Goal: Information Seeking & Learning: Compare options

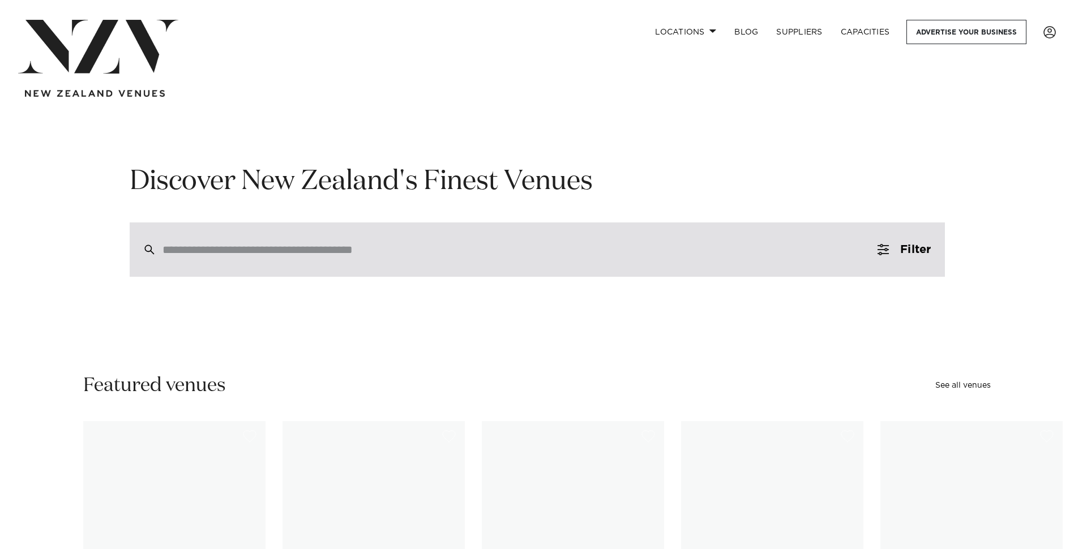
click at [272, 257] on div at bounding box center [538, 250] width 816 height 54
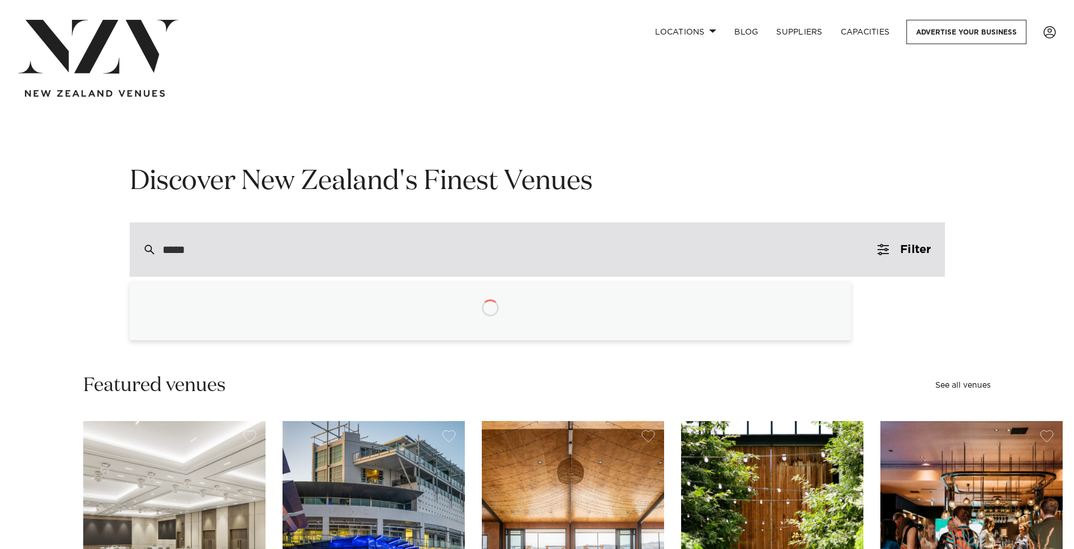
type input "******"
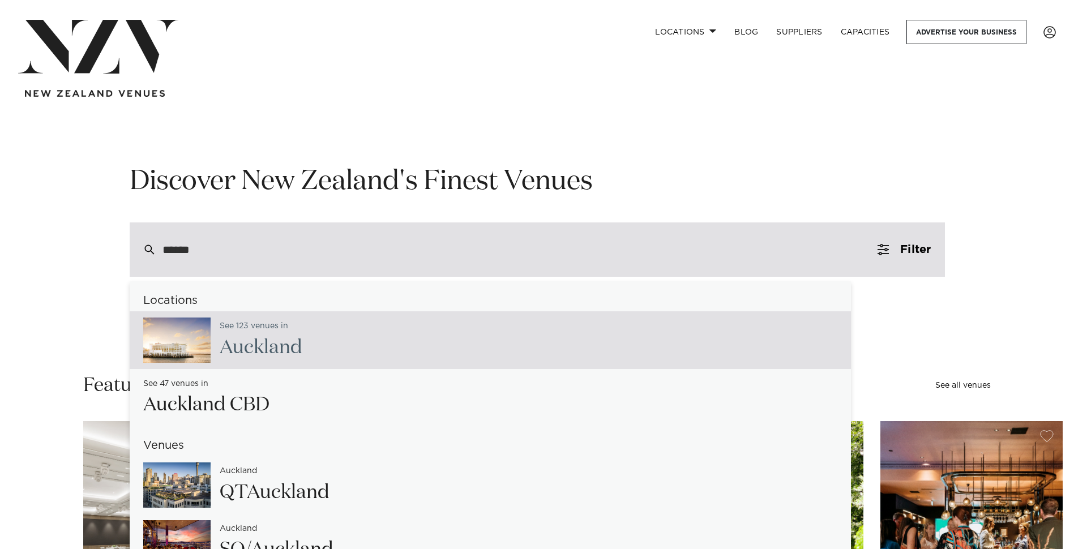
click at [237, 340] on span "Auckla" at bounding box center [249, 347] width 59 height 19
type input "**********"
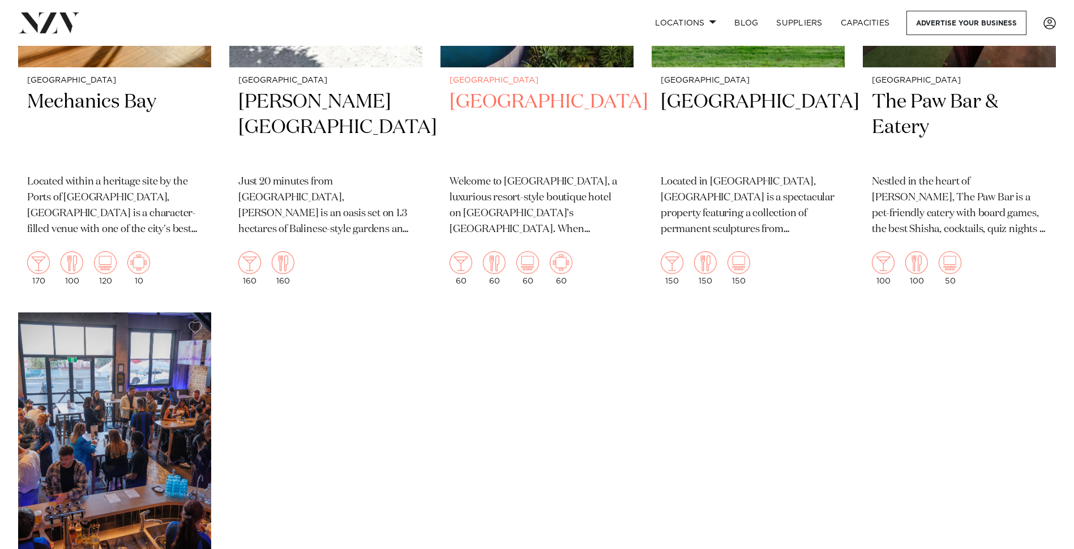
scroll to position [12347, 0]
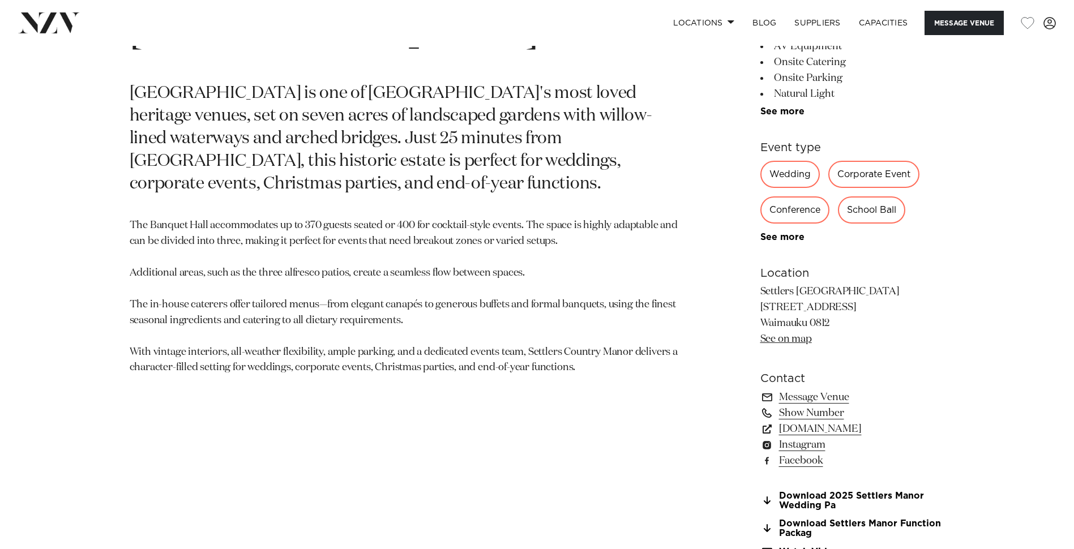
scroll to position [736, 0]
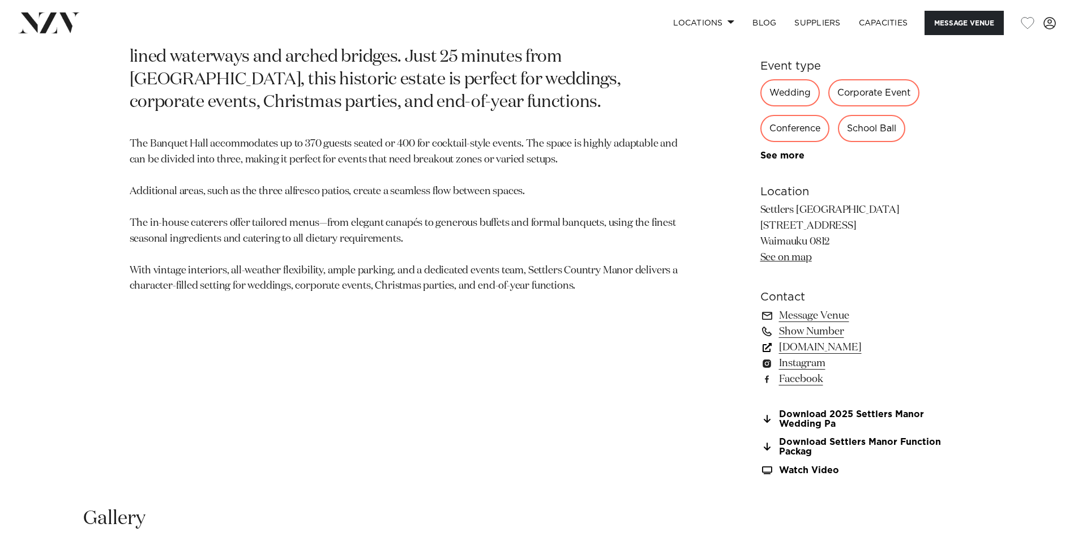
click at [855, 344] on link "www.settlerscountrymanor.co.nz" at bounding box center [853, 348] width 185 height 16
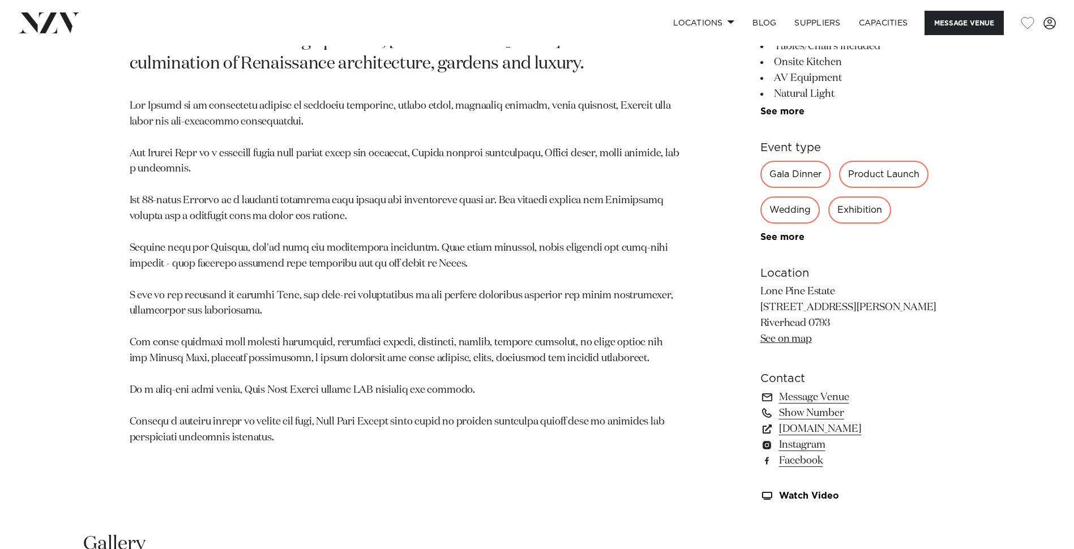
scroll to position [680, 0]
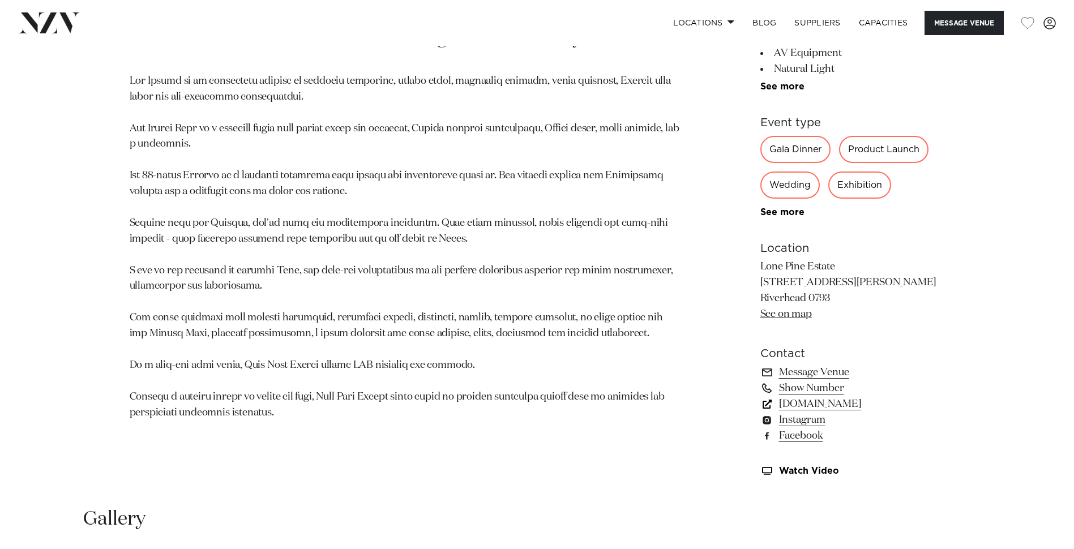
click at [835, 404] on link "lonepineestate.co.nz" at bounding box center [853, 404] width 185 height 16
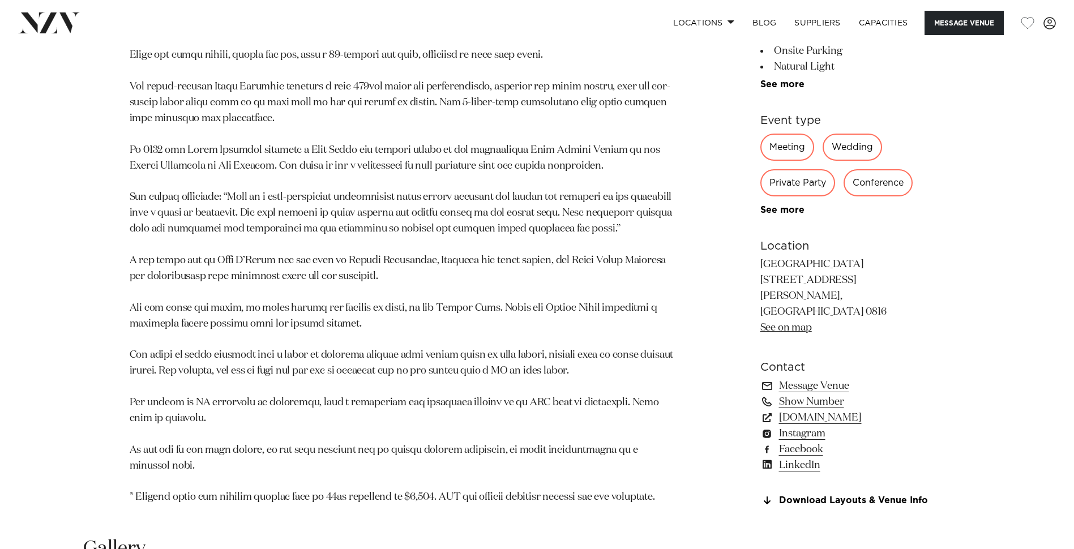
scroll to position [963, 0]
click at [812, 407] on link "simplyevents.co.nz" at bounding box center [853, 415] width 185 height 16
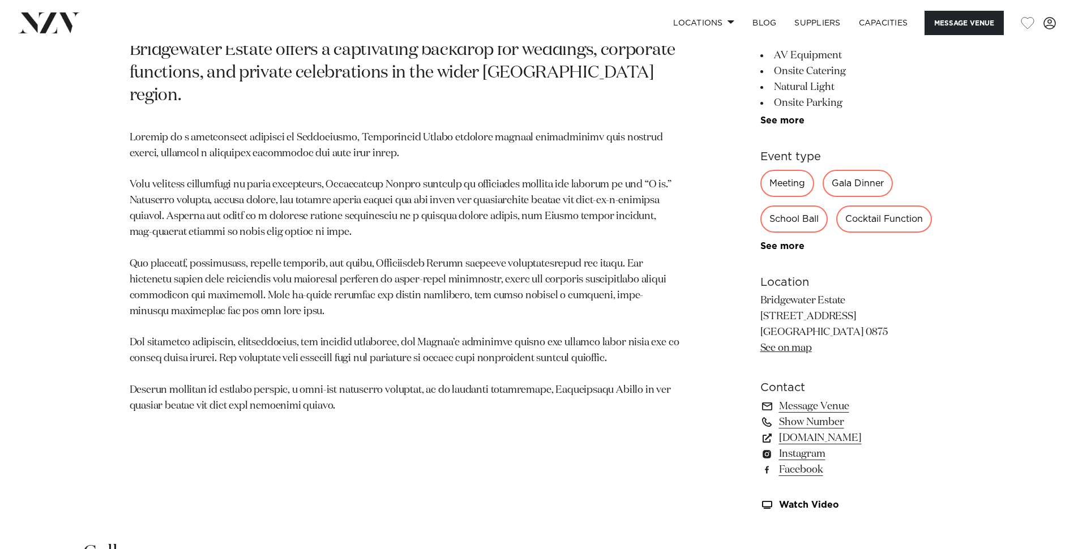
scroll to position [736, 0]
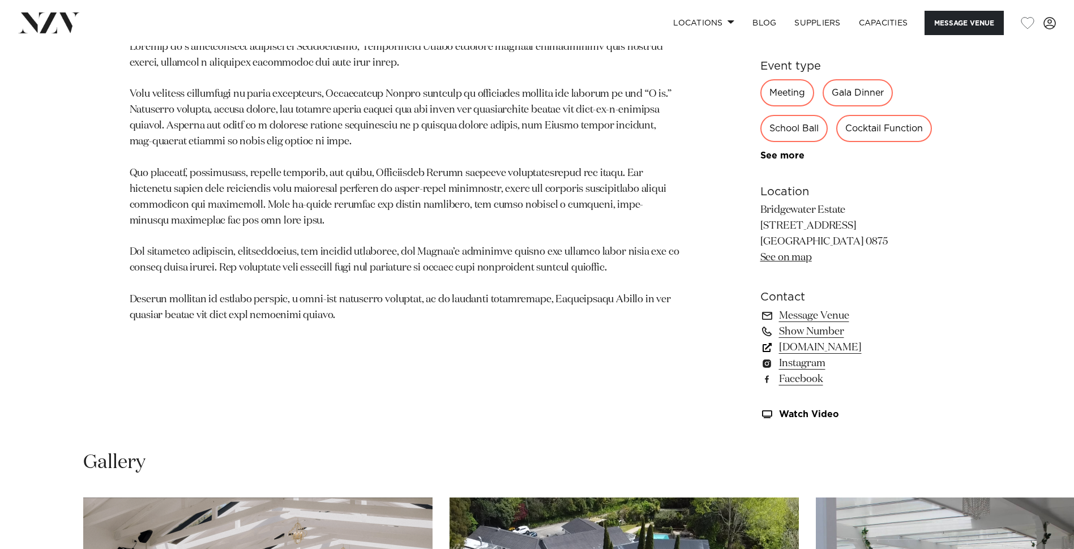
click at [866, 351] on link "[DOMAIN_NAME]" at bounding box center [853, 348] width 185 height 16
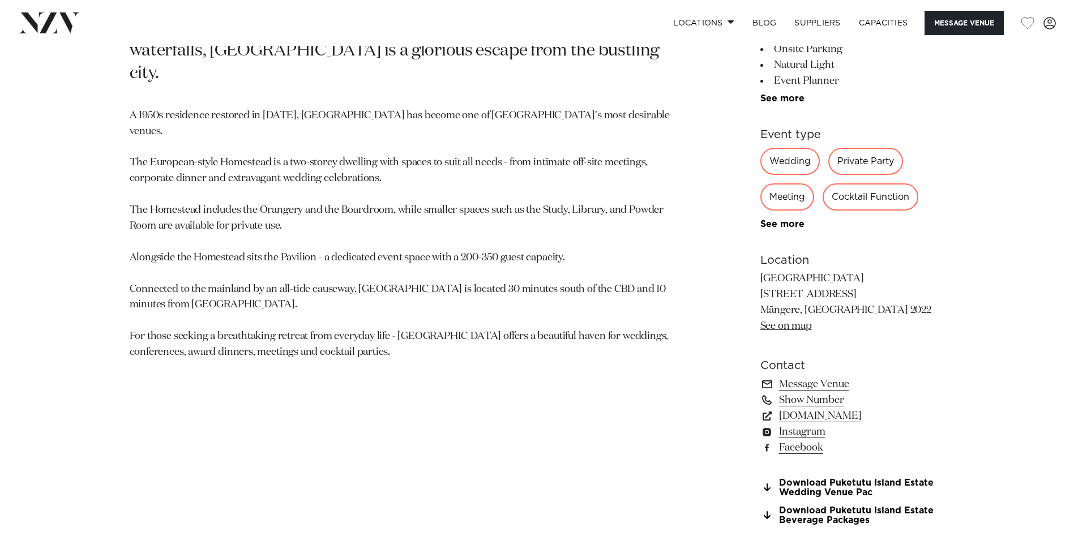
scroll to position [680, 0]
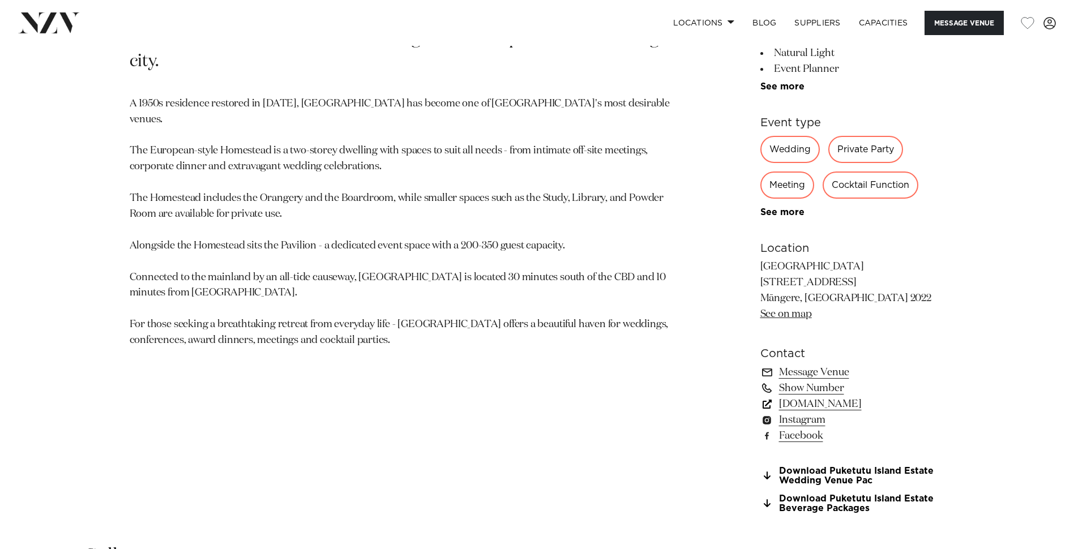
click at [883, 403] on link "[DOMAIN_NAME]" at bounding box center [853, 404] width 185 height 16
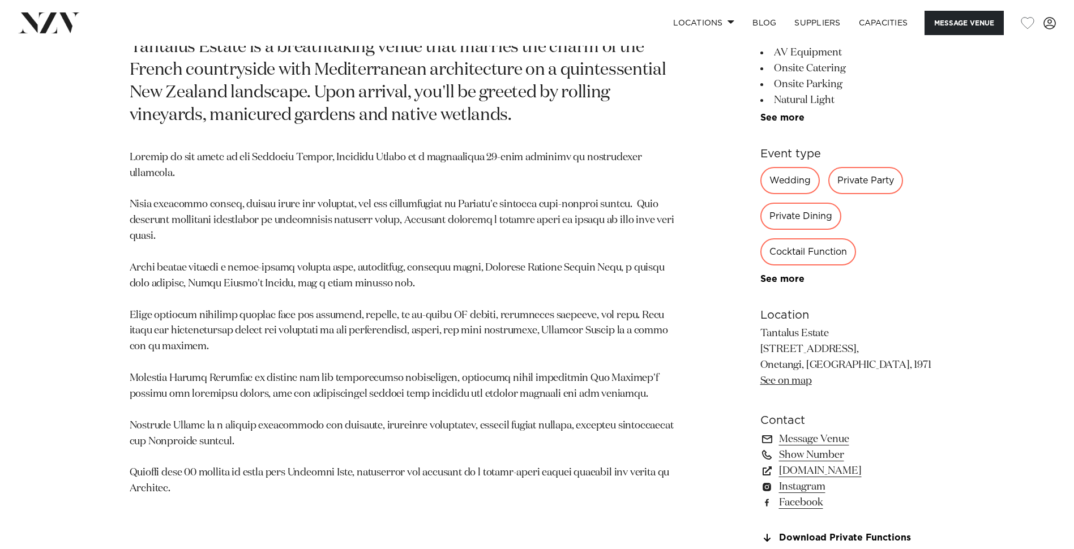
scroll to position [680, 0]
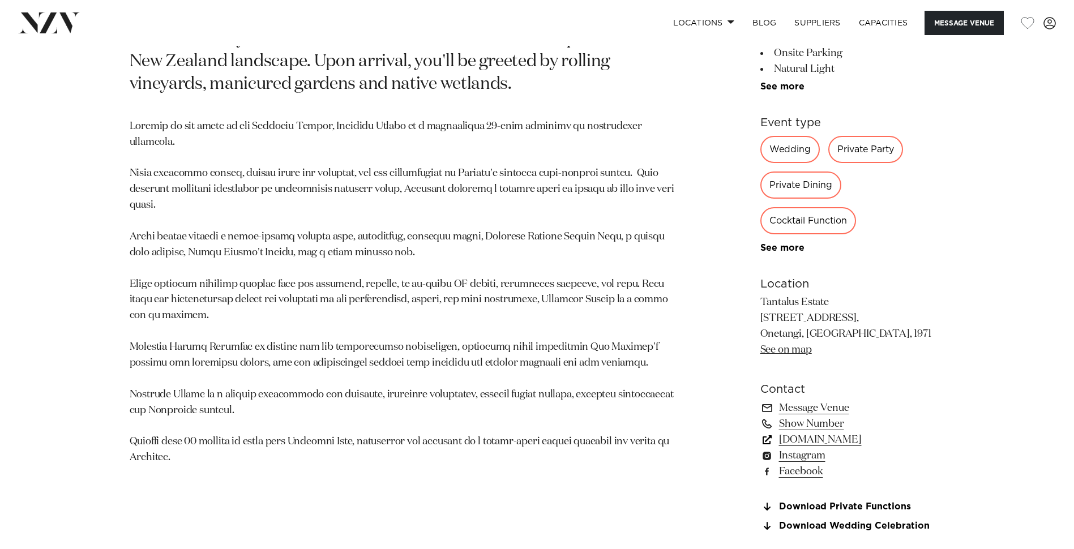
click at [821, 437] on link "[DOMAIN_NAME]" at bounding box center [853, 440] width 185 height 16
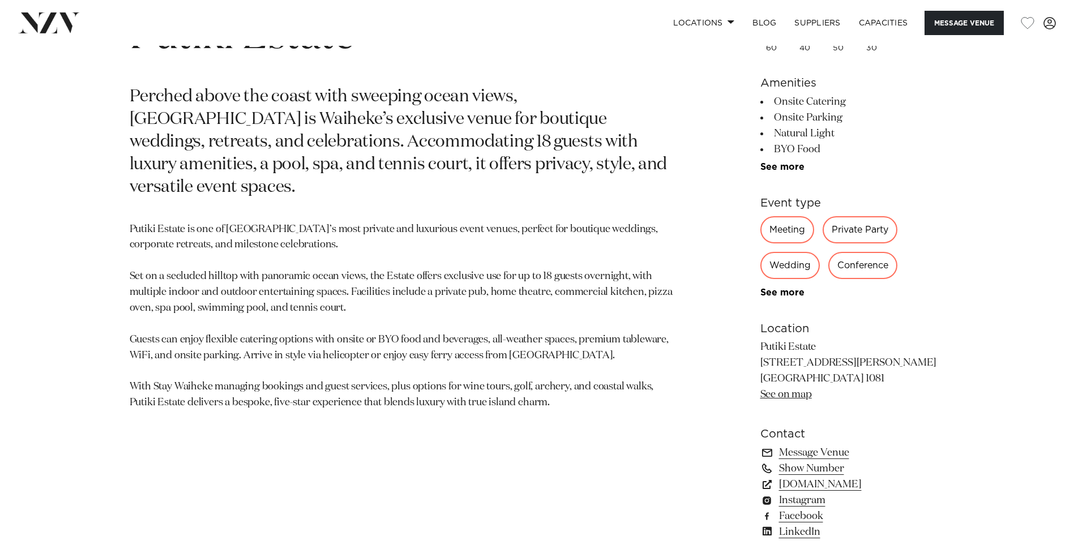
scroll to position [680, 0]
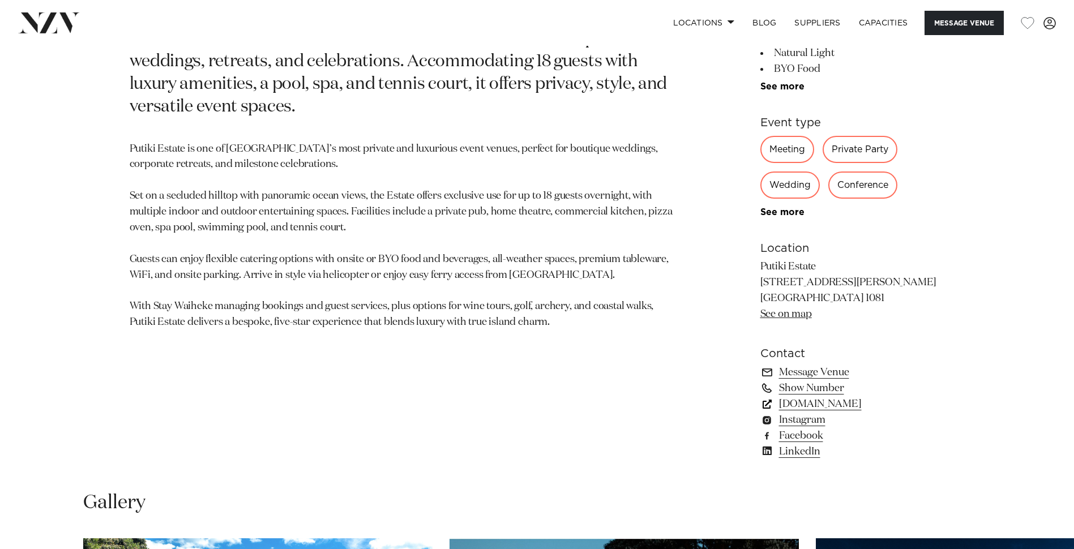
click at [842, 404] on link "putikiestate.co.nz" at bounding box center [853, 404] width 185 height 16
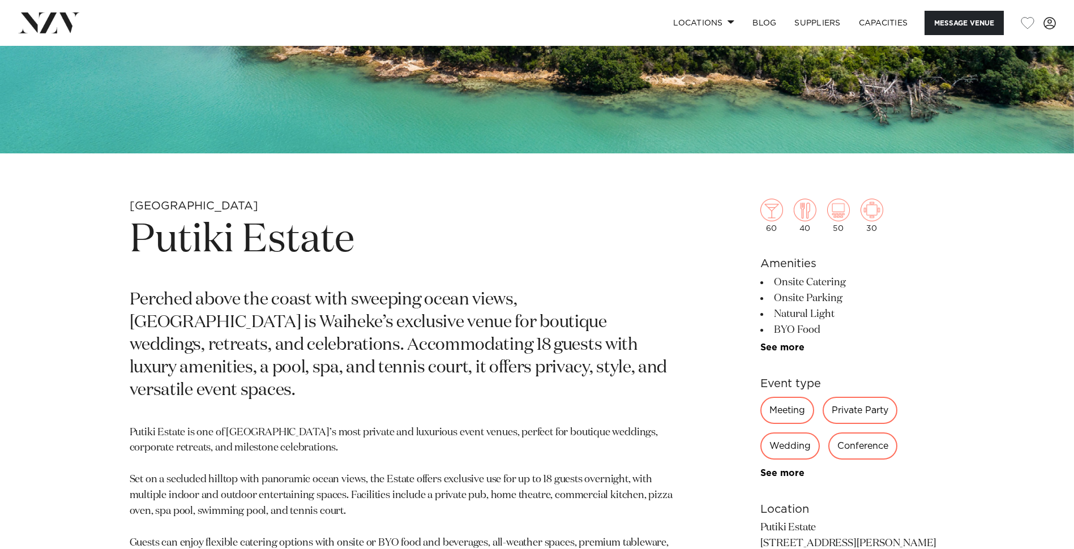
scroll to position [396, 0]
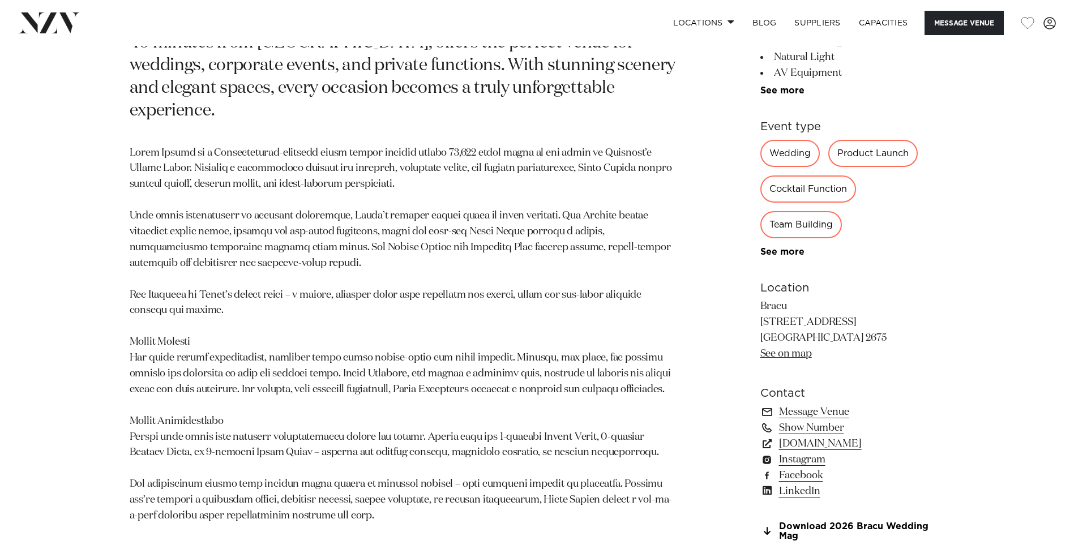
scroll to position [736, 0]
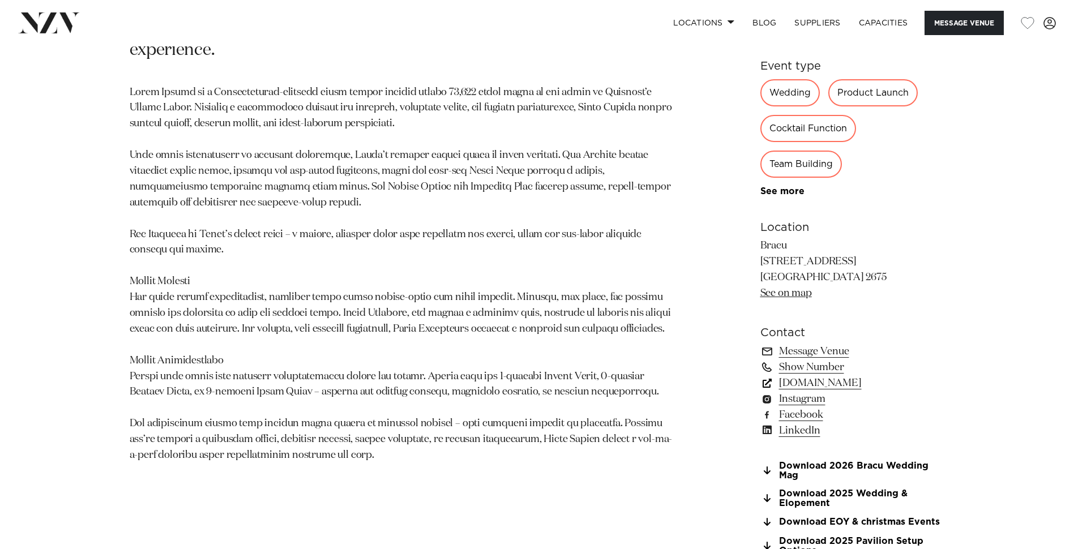
click at [814, 384] on link "[DOMAIN_NAME]" at bounding box center [853, 384] width 185 height 16
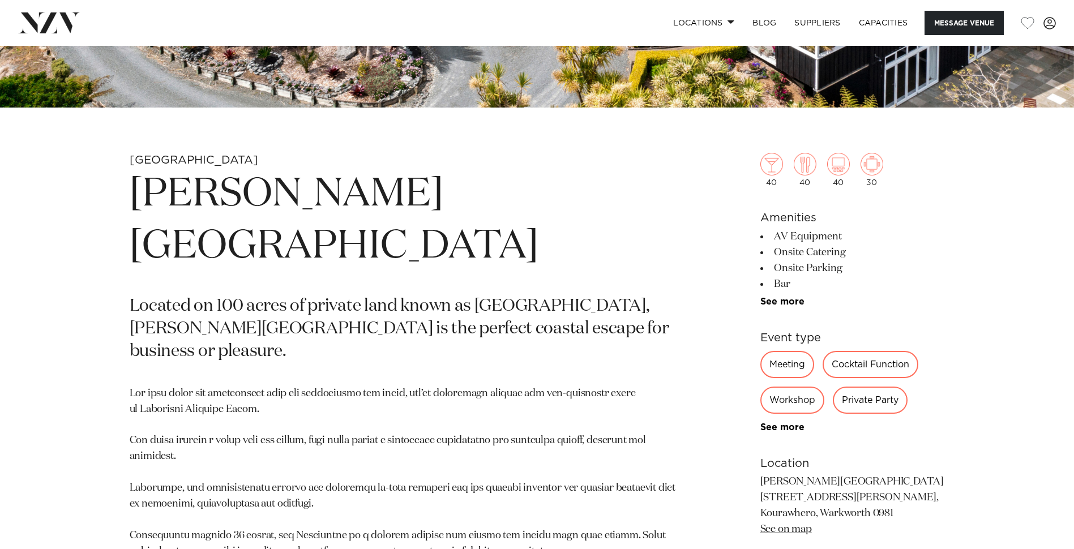
scroll to position [453, 0]
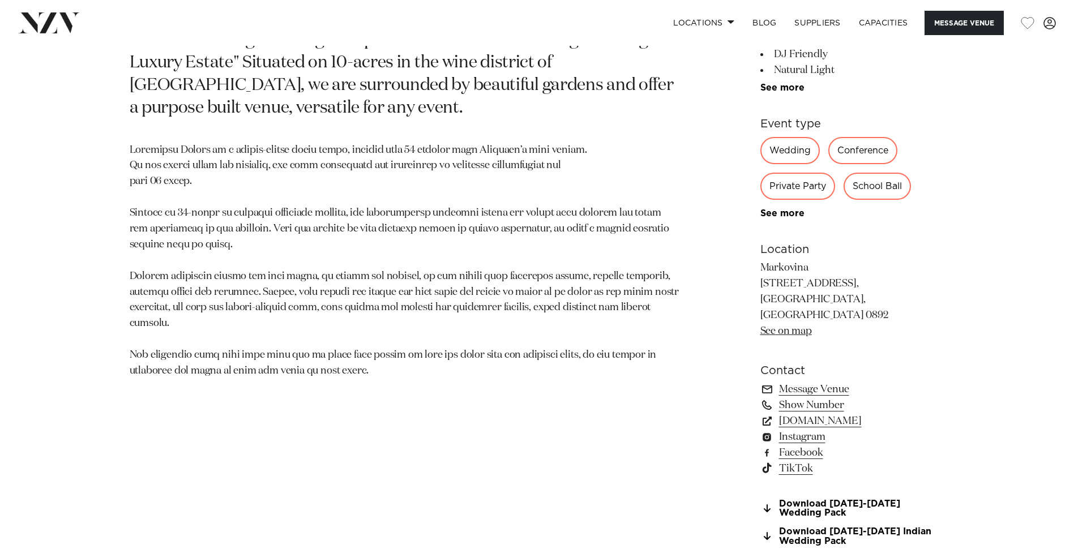
scroll to position [680, 0]
click at [834, 412] on link "www.markovina.co.nz" at bounding box center [853, 420] width 185 height 16
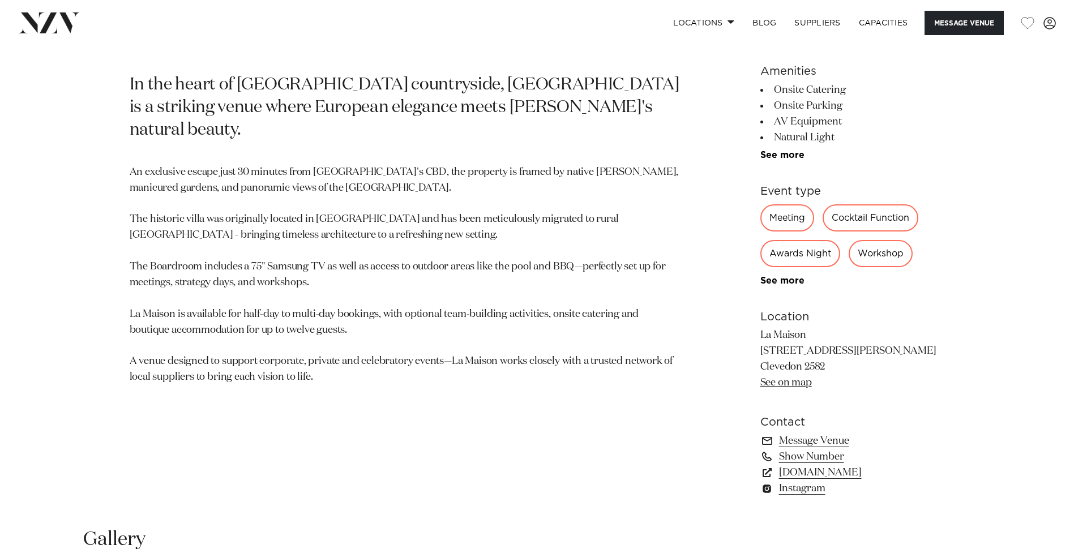
scroll to position [623, 0]
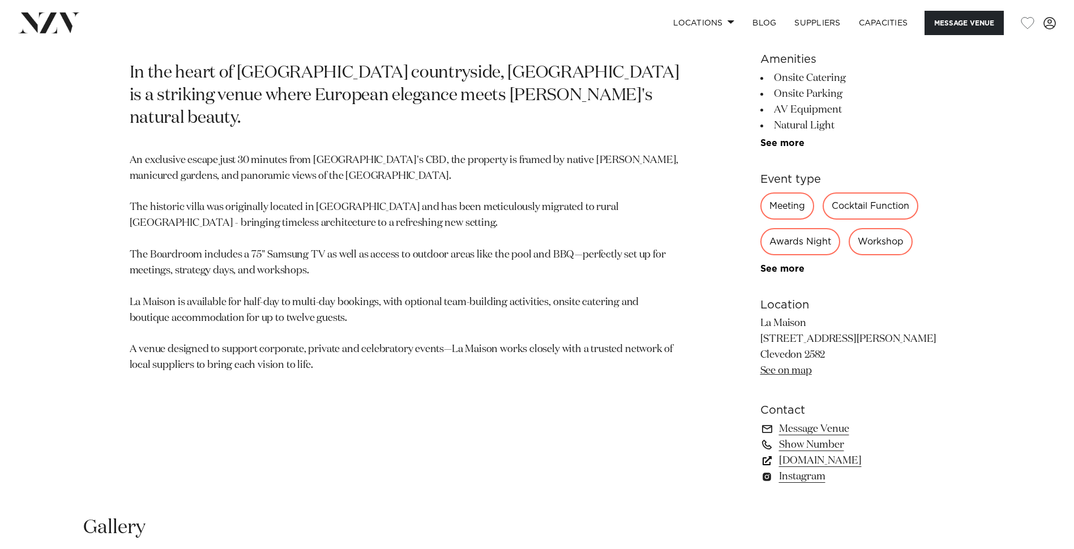
click at [847, 460] on link "www.lamaison.co.nz" at bounding box center [853, 461] width 185 height 16
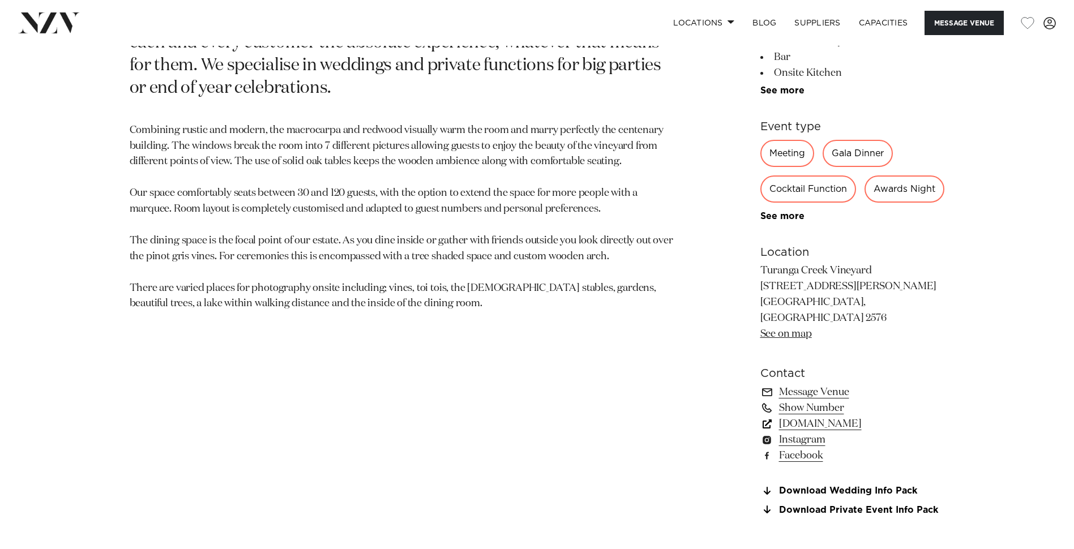
scroll to position [680, 0]
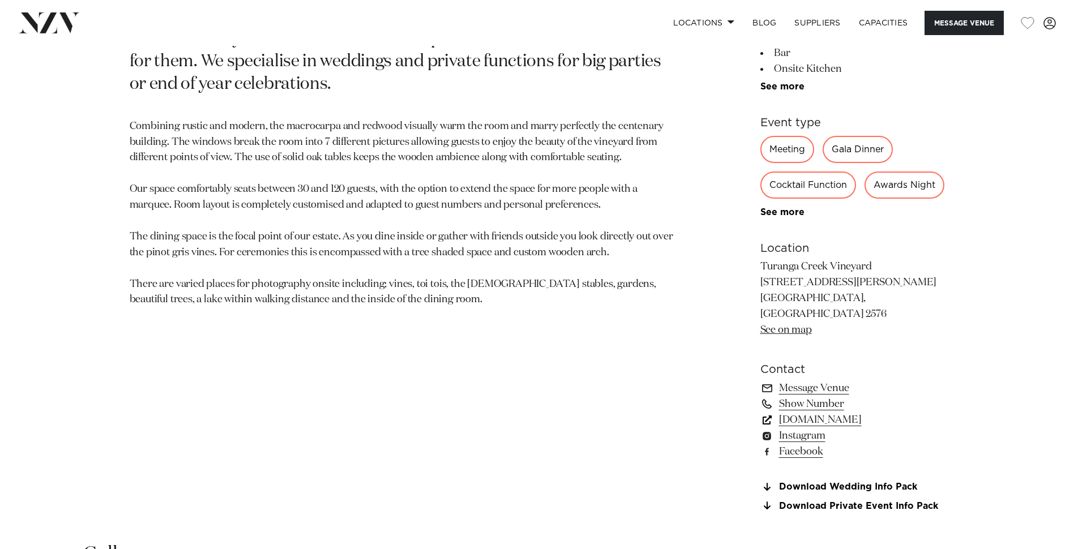
click at [804, 428] on link "turangacreek.co.nz" at bounding box center [853, 420] width 185 height 16
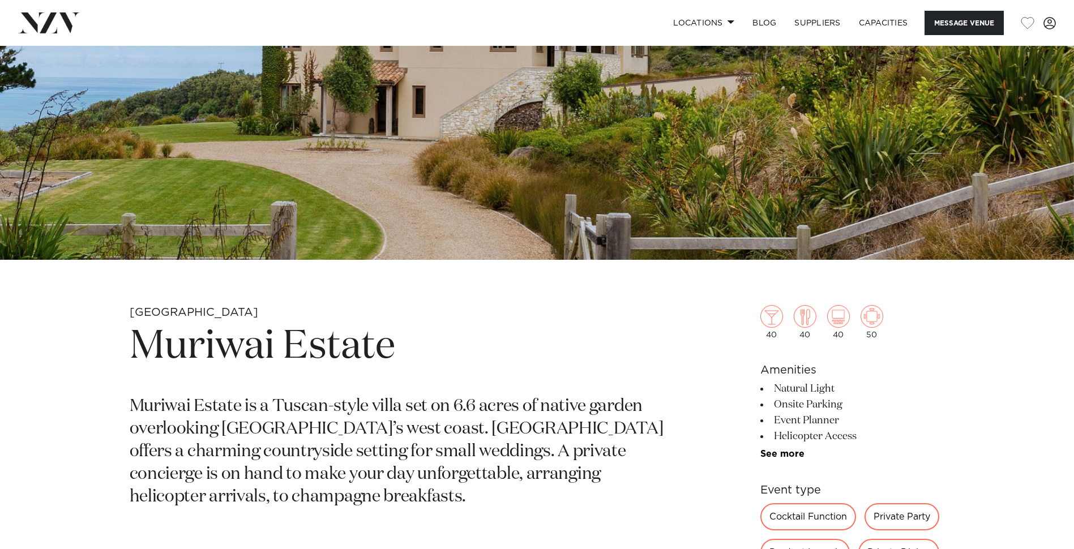
scroll to position [396, 0]
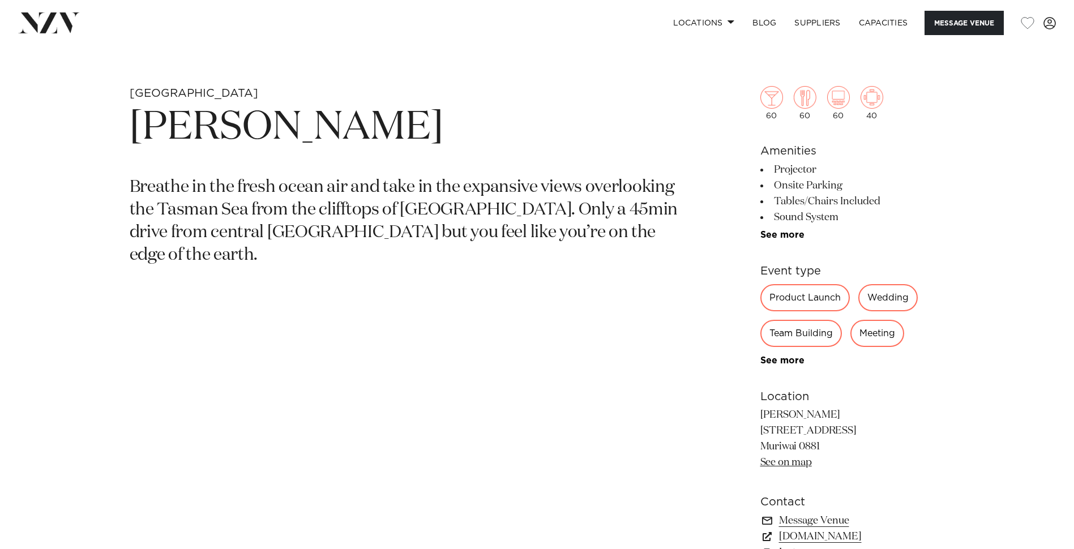
scroll to position [453, 0]
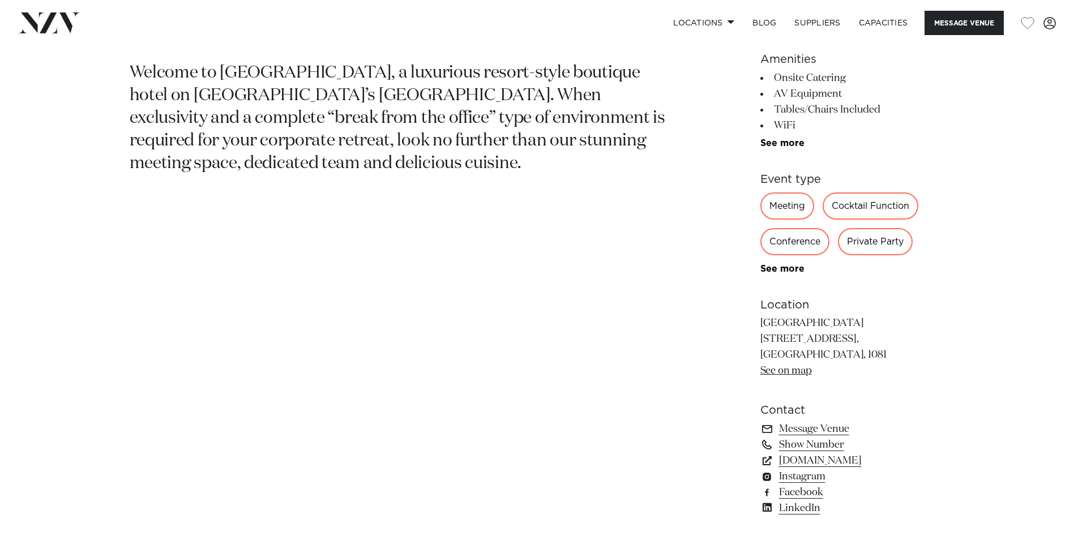
scroll to position [680, 0]
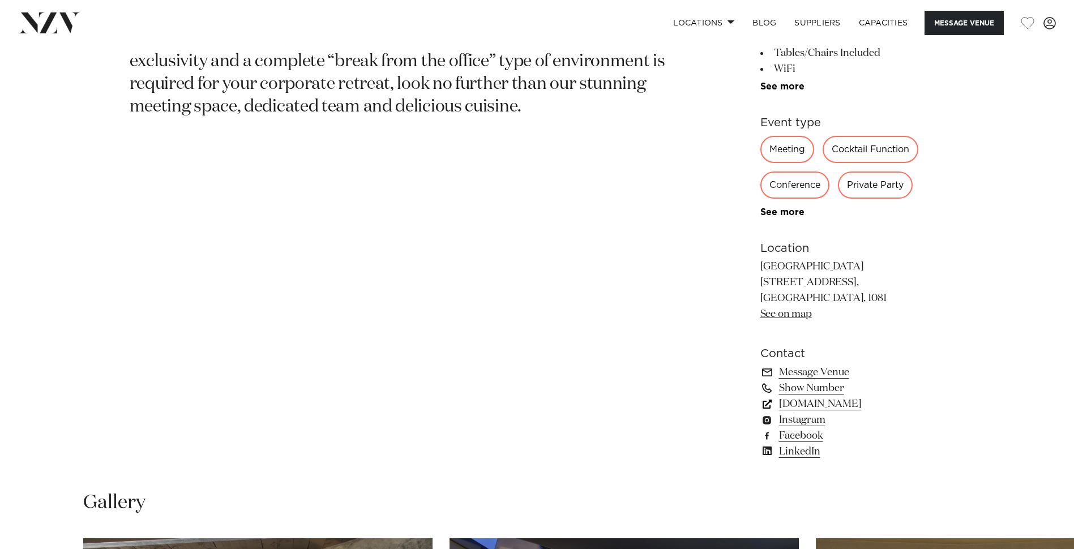
click at [867, 405] on link "[DOMAIN_NAME]" at bounding box center [853, 404] width 185 height 16
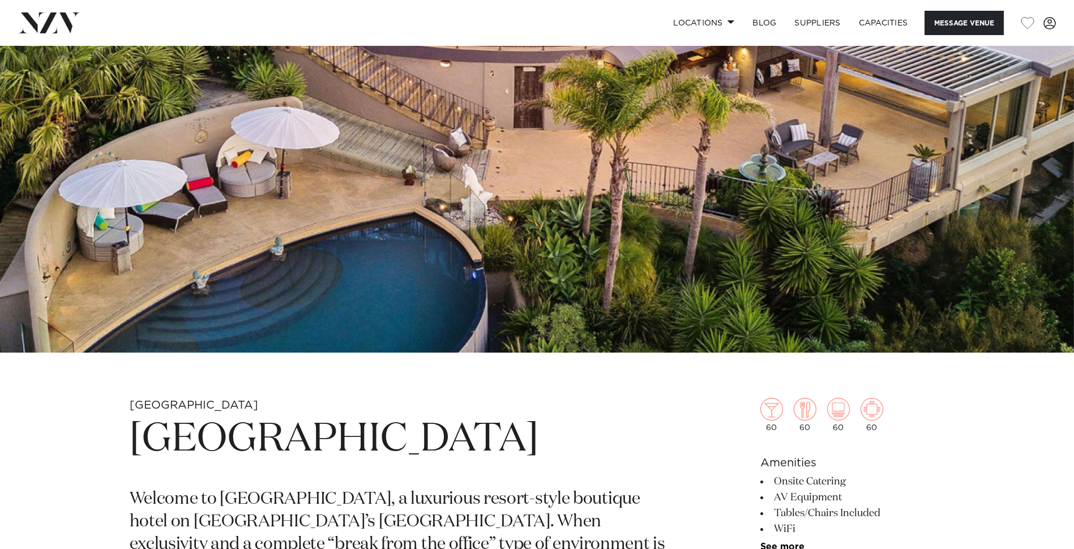
scroll to position [170, 0]
